Goal: Transaction & Acquisition: Subscribe to service/newsletter

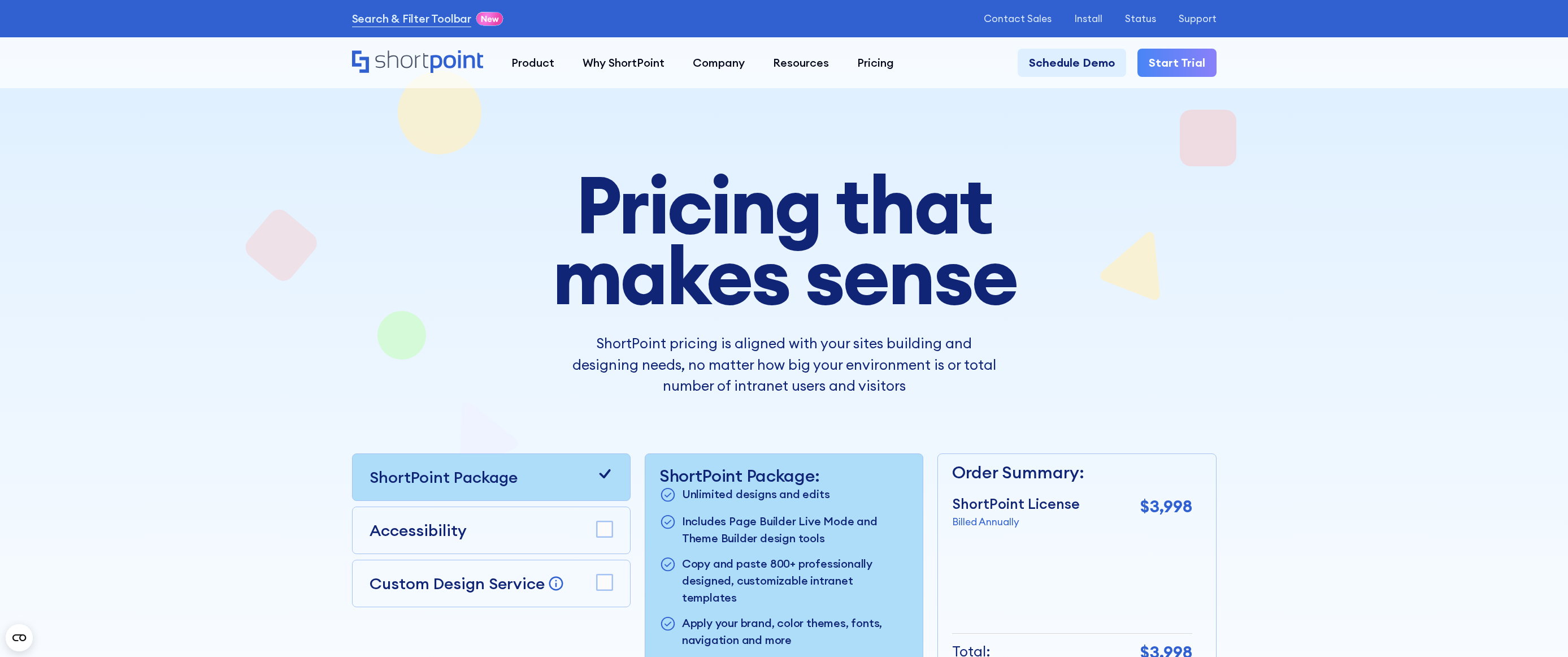
click at [481, 253] on h1 "Pricing that makes sense" at bounding box center [784, 239] width 635 height 141
